Goal: Find contact information: Find contact information

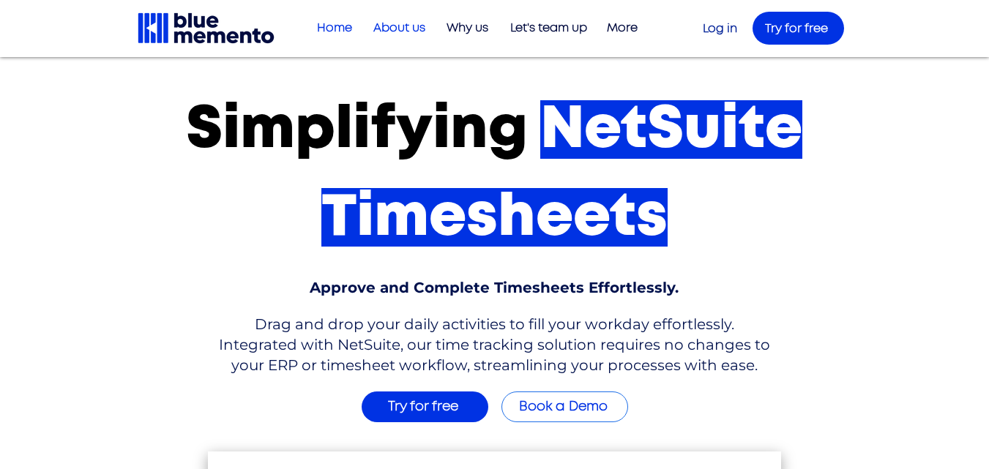
click at [394, 29] on p "About us" at bounding box center [399, 28] width 67 height 24
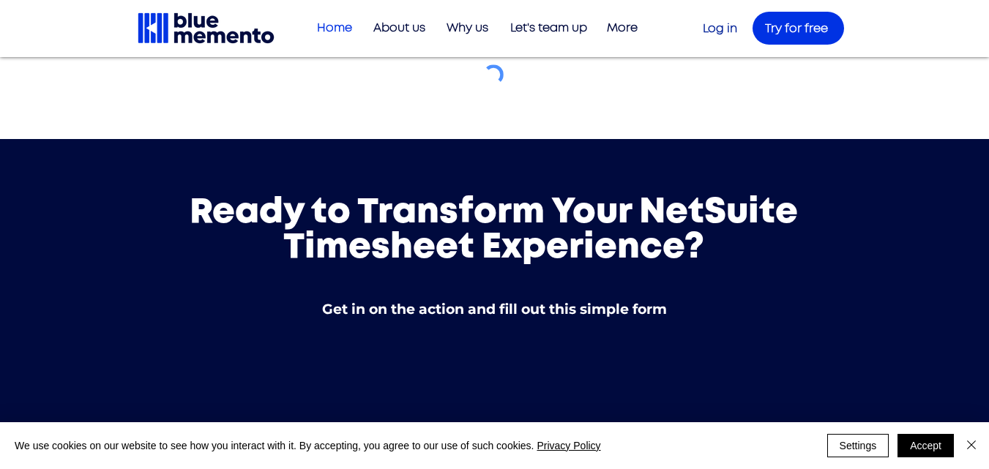
scroll to position [5207, 0]
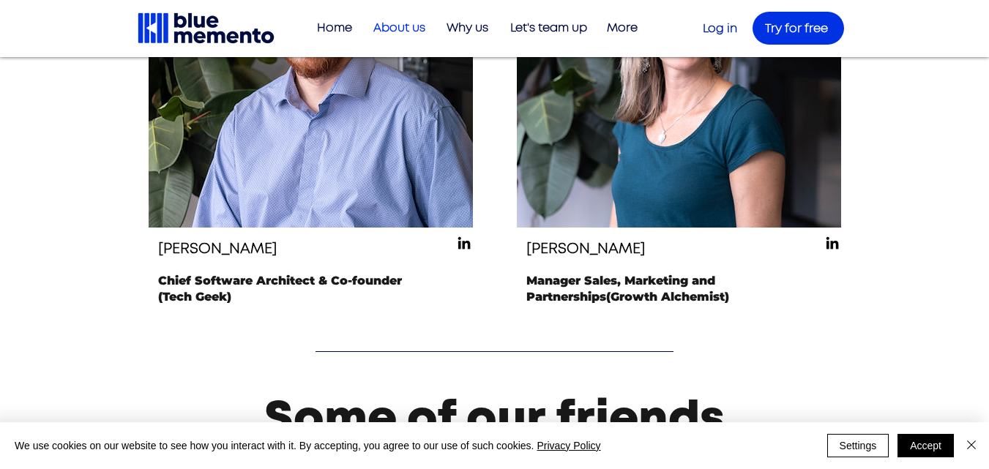
scroll to position [1831, 0]
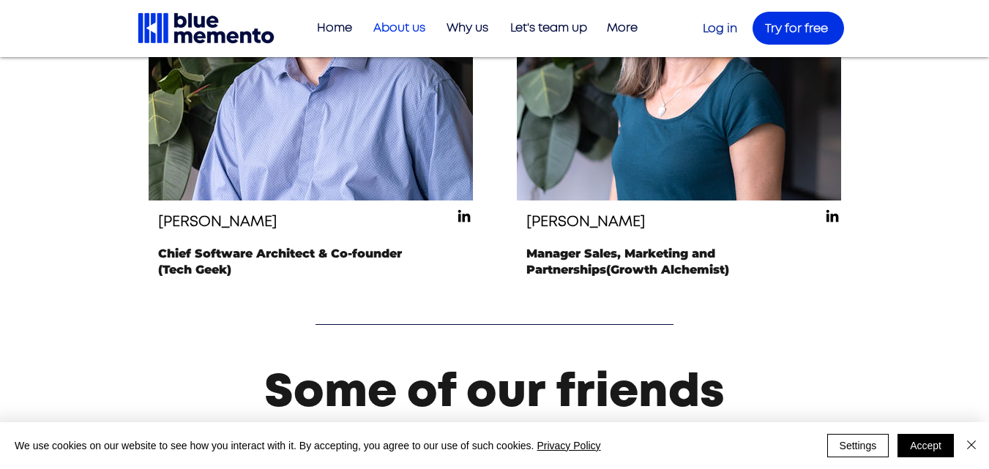
click at [463, 214] on img "LinkedIn" at bounding box center [464, 216] width 18 height 18
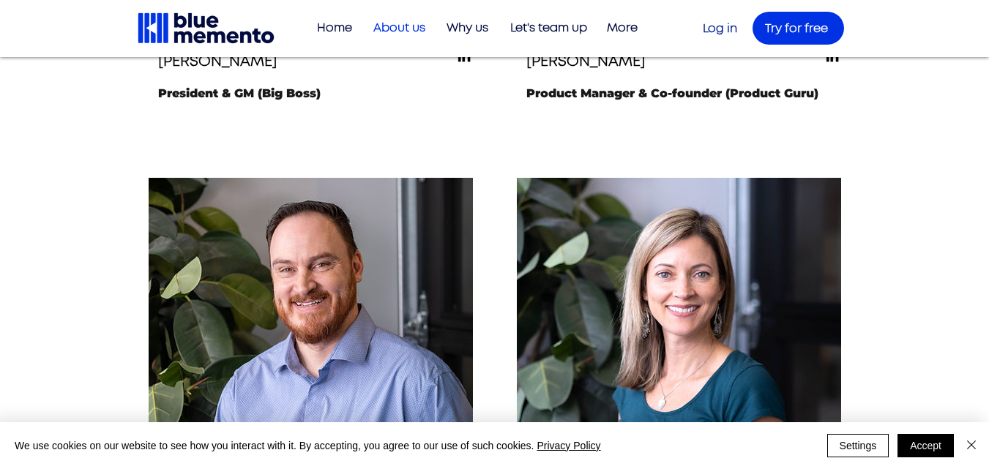
scroll to position [1391, 0]
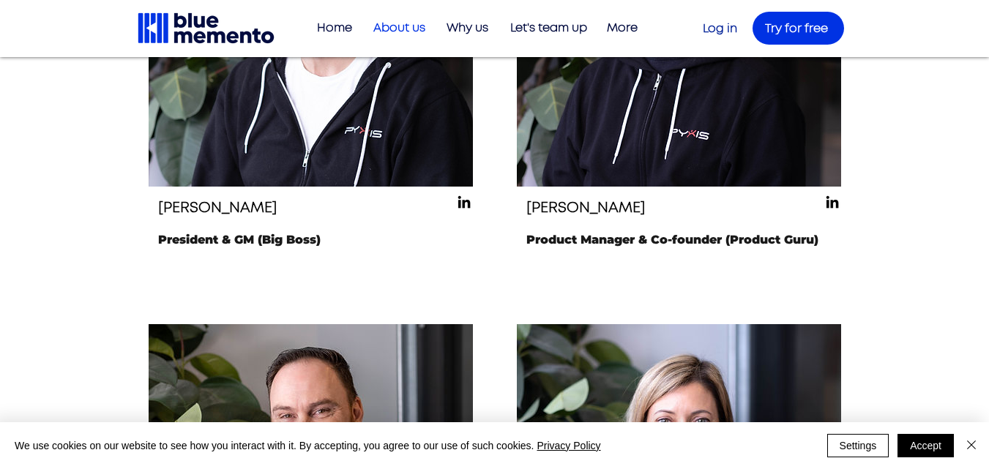
click at [460, 203] on img "LinkedIn" at bounding box center [464, 202] width 18 height 18
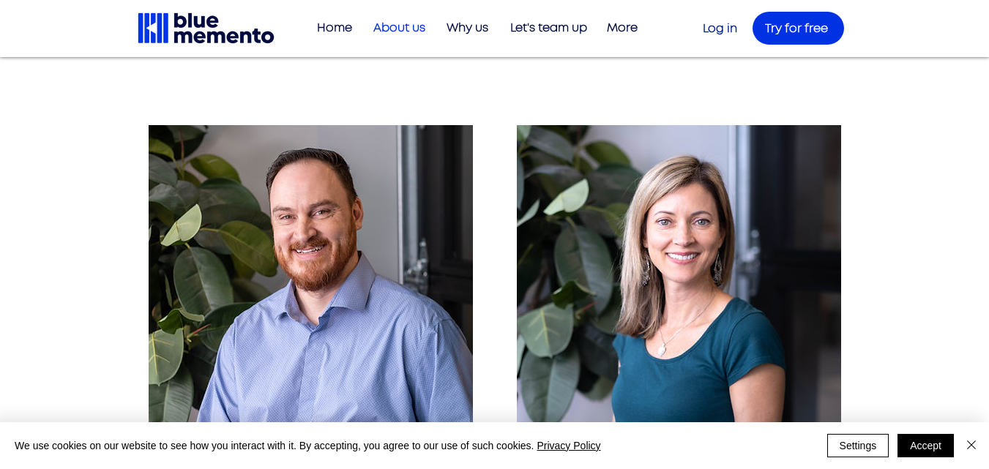
scroll to position [1757, 0]
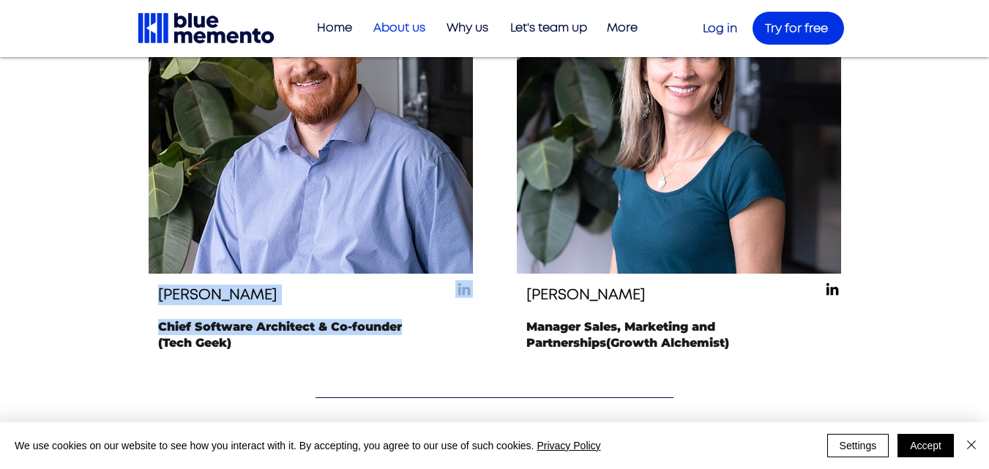
drag, startPoint x: 415, startPoint y: 325, endPoint x: 161, endPoint y: 297, distance: 255.7
click at [161, 297] on div "[PERSON_NAME] Chief Software Architect & Co-founder (Tech Geek)" at bounding box center [311, 171] width 324 height 426
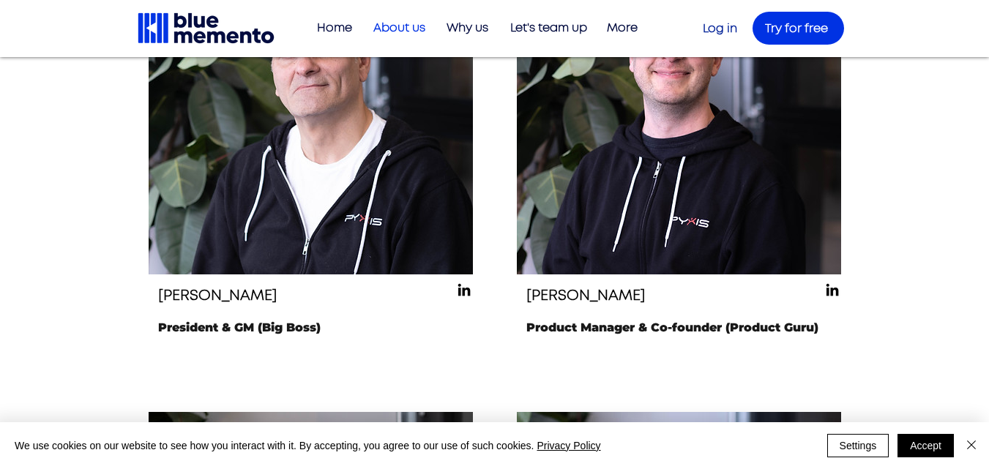
scroll to position [1464, 0]
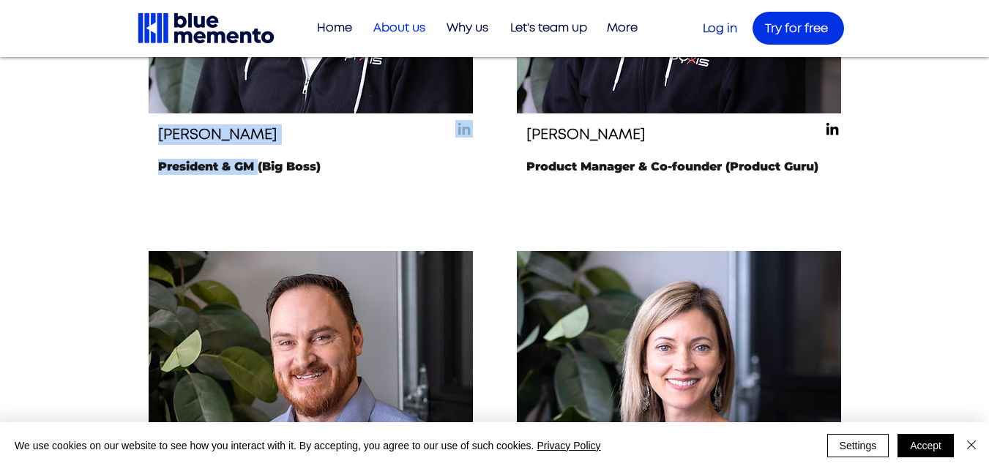
copy div "[PERSON_NAME] President & GM"
drag, startPoint x: 258, startPoint y: 165, endPoint x: 163, endPoint y: 140, distance: 98.4
click at [163, 140] on div "[PERSON_NAME] President & GM (Big Boss)" at bounding box center [311, 2] width 324 height 409
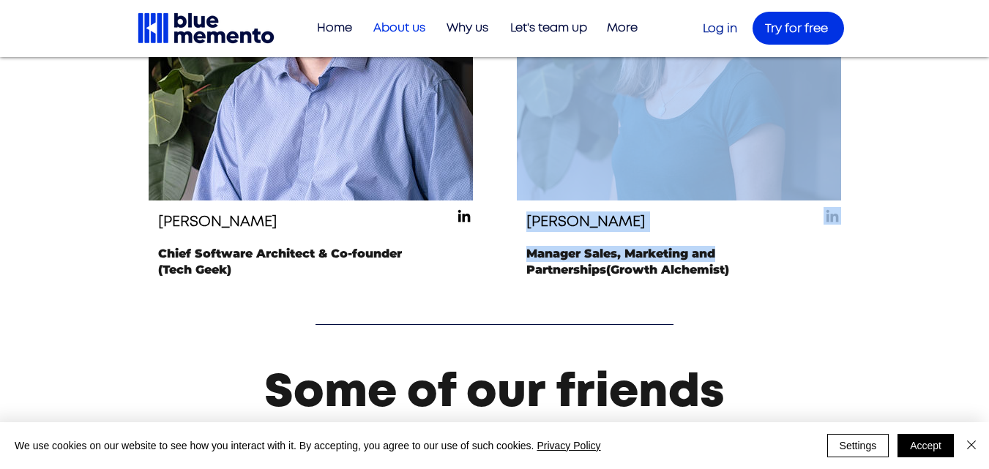
drag, startPoint x: 518, startPoint y: 226, endPoint x: 743, endPoint y: 253, distance: 226.3
click at [743, 253] on div "[PERSON_NAME] Manager Sales, Marketing and Partnerships (Growth Alchemist)" at bounding box center [679, 98] width 324 height 426
click at [603, 289] on div at bounding box center [679, 98] width 324 height 426
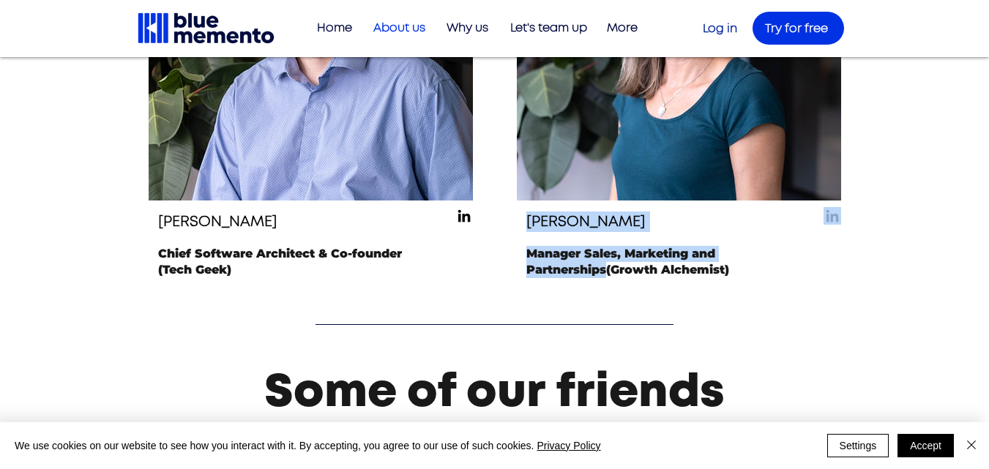
copy div "[PERSON_NAME] Manager Sales, Marketing and Partnerships"
drag, startPoint x: 608, startPoint y: 268, endPoint x: 529, endPoint y: 228, distance: 88.7
click at [529, 228] on div "[PERSON_NAME] Manager Sales, Marketing and Partnerships (Growth Alchemist)" at bounding box center [679, 98] width 324 height 426
